Goal: Use online tool/utility

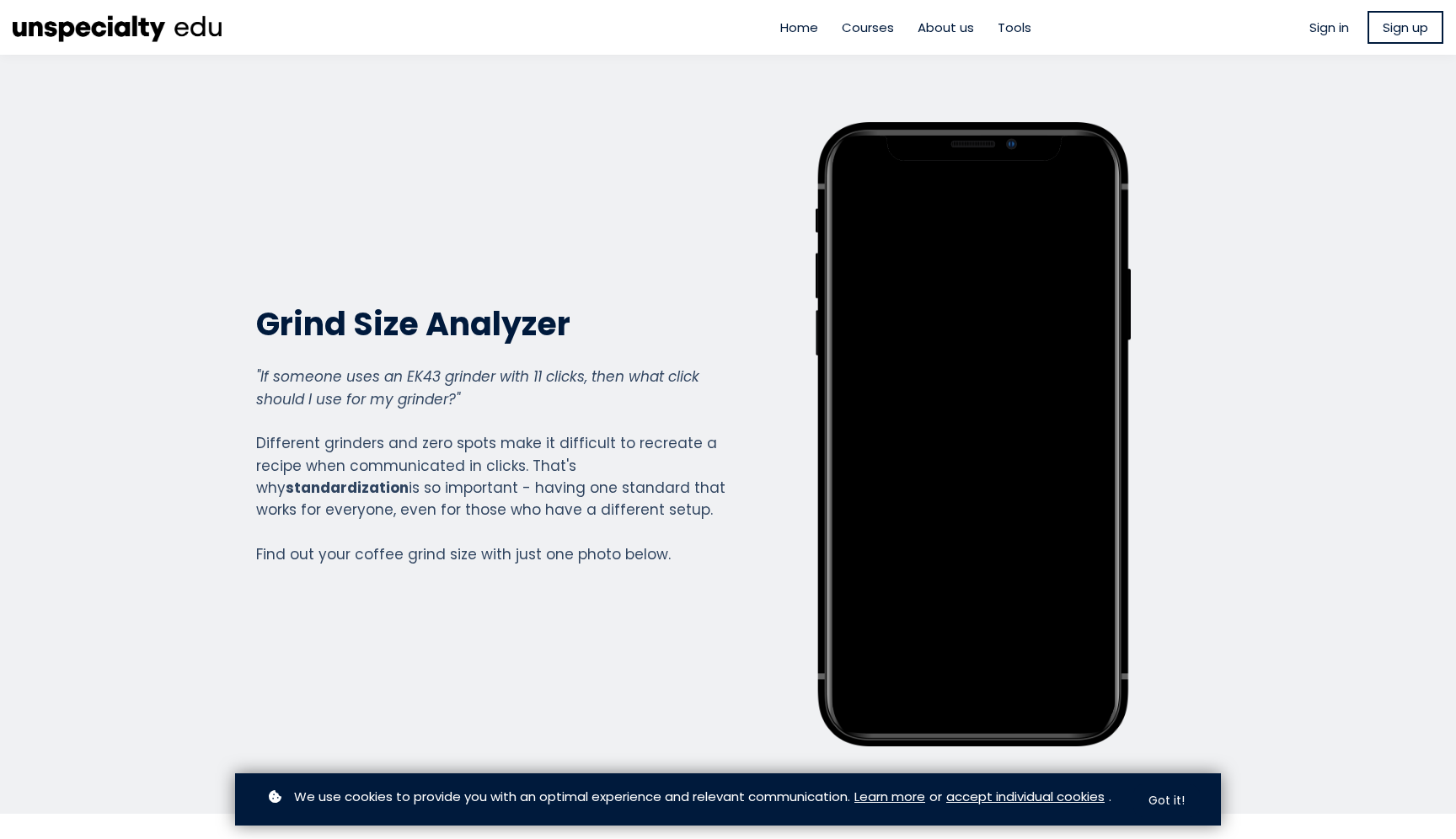
scroll to position [1218, 673]
